Goal: Task Accomplishment & Management: Complete application form

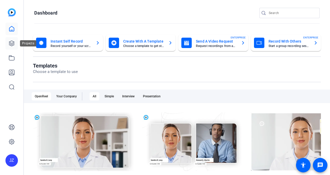
click at [15, 43] on link at bounding box center [11, 43] width 12 height 12
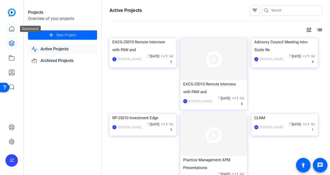
click at [11, 29] on icon at bounding box center [12, 29] width 6 height 6
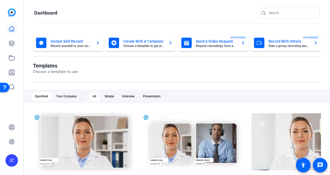
click at [286, 44] on mat-card-title "Record With Others" at bounding box center [288, 41] width 41 height 6
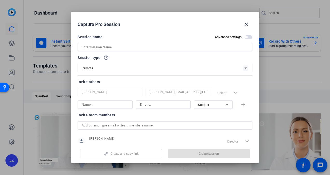
click at [126, 53] on div at bounding box center [164, 54] width 175 height 6
click at [118, 47] on input at bounding box center [165, 47] width 166 height 6
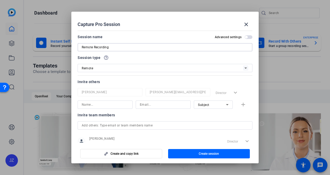
type input "Remote Recording"
click at [106, 102] on input at bounding box center [105, 104] width 47 height 6
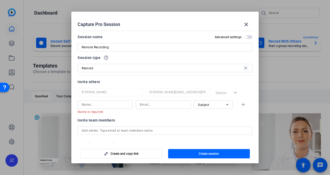
click at [147, 108] on div at bounding box center [163, 104] width 47 height 8
paste input "[EMAIL_ADDRESS][DOMAIN_NAME]"
type input "[EMAIL_ADDRESS][DOMAIN_NAME]"
click at [112, 105] on input at bounding box center [105, 104] width 47 height 6
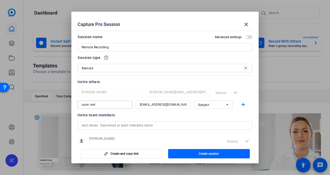
type input "open reel"
click at [206, 105] on span "Subject" at bounding box center [203, 105] width 11 height 4
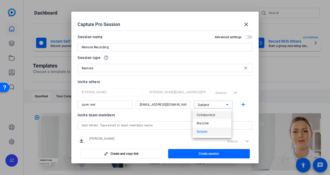
click at [206, 115] on span "Collaborator" at bounding box center [205, 115] width 19 height 6
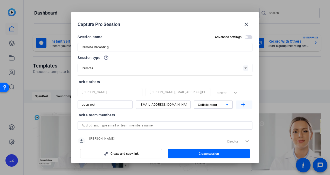
click at [241, 106] on mat-icon "add" at bounding box center [243, 104] width 6 height 6
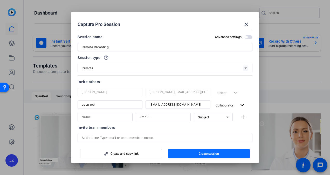
click at [214, 152] on span "Create session" at bounding box center [209, 153] width 20 height 4
